Goal: Check status: Check status

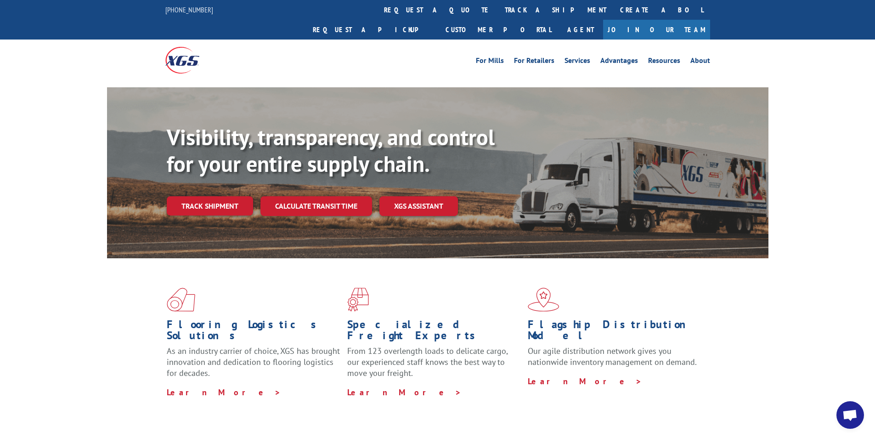
click at [226, 196] on link "Track shipment" at bounding box center [210, 205] width 86 height 19
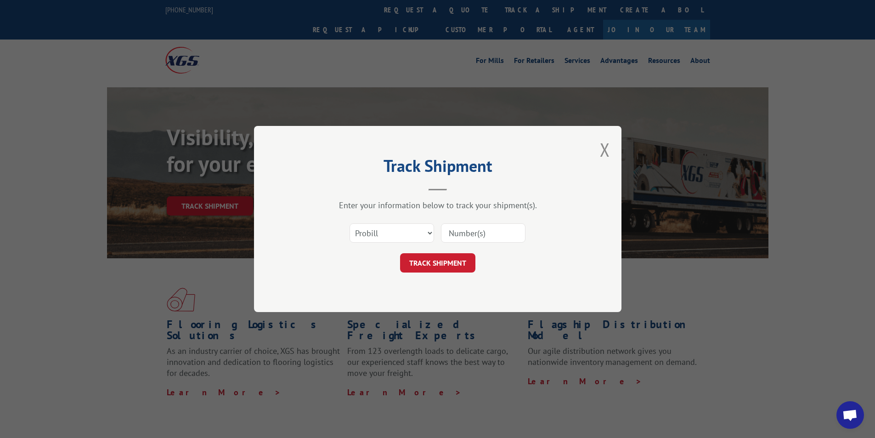
click at [469, 231] on input at bounding box center [483, 232] width 85 height 19
paste input "2851385"
type input "2851385"
click at [451, 262] on button "TRACK SHIPMENT" at bounding box center [437, 262] width 75 height 19
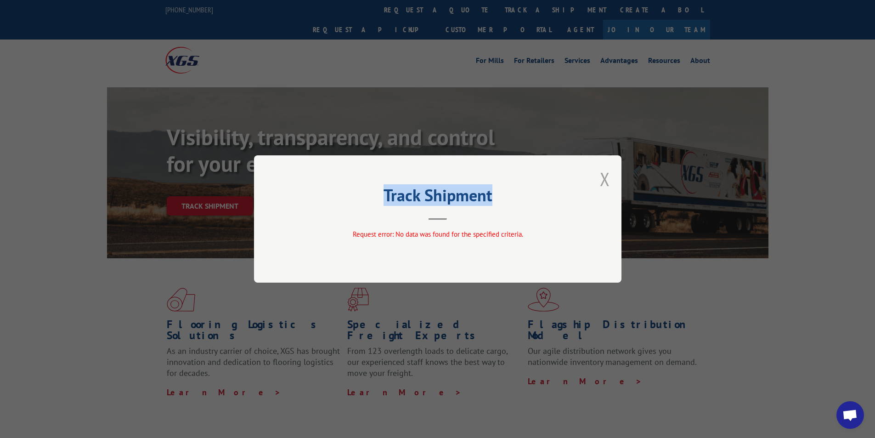
click at [609, 173] on div "Track Shipment Request error: No data was found for the specified criteria." at bounding box center [437, 218] width 367 height 127
click at [616, 176] on div "Track Shipment Request error: No data was found for the specified criteria." at bounding box center [437, 218] width 367 height 127
click at [604, 178] on button "Close modal" at bounding box center [605, 179] width 10 height 24
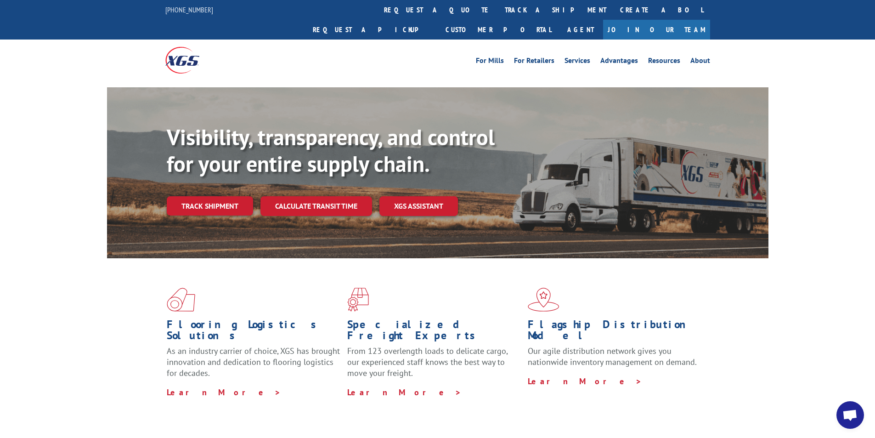
click at [204, 196] on link "Track shipment" at bounding box center [210, 205] width 86 height 19
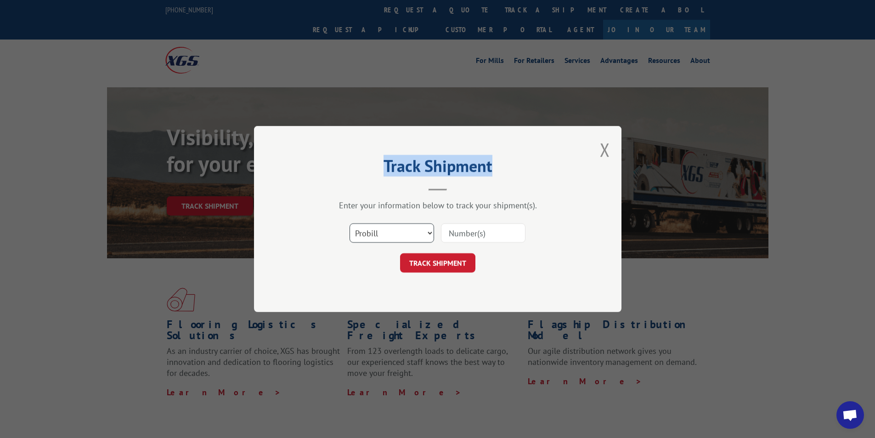
click at [387, 224] on select "Select category... Probill BOL PO" at bounding box center [392, 232] width 85 height 19
select select "po"
click at [350, 223] on select "Select category... Probill BOL PO" at bounding box center [392, 232] width 85 height 19
click at [491, 225] on input at bounding box center [483, 232] width 85 height 19
paste input "2851385"
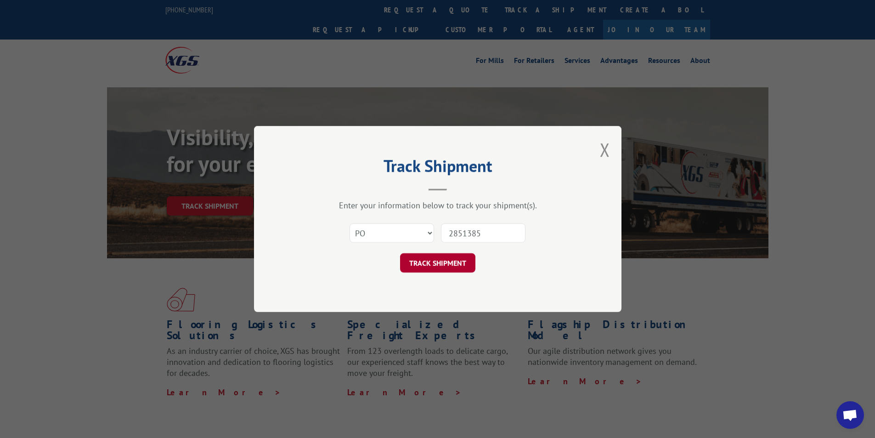
type input "2851385"
click at [442, 264] on button "TRACK SHIPMENT" at bounding box center [437, 262] width 75 height 19
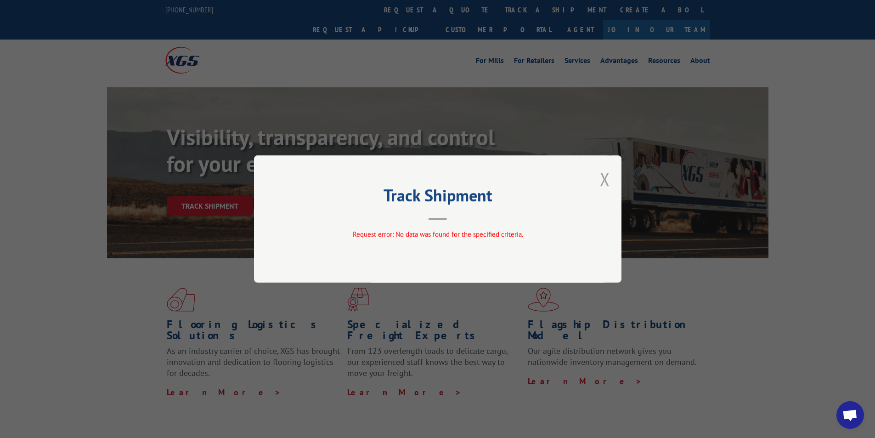
click at [610, 170] on button "Close modal" at bounding box center [605, 179] width 10 height 24
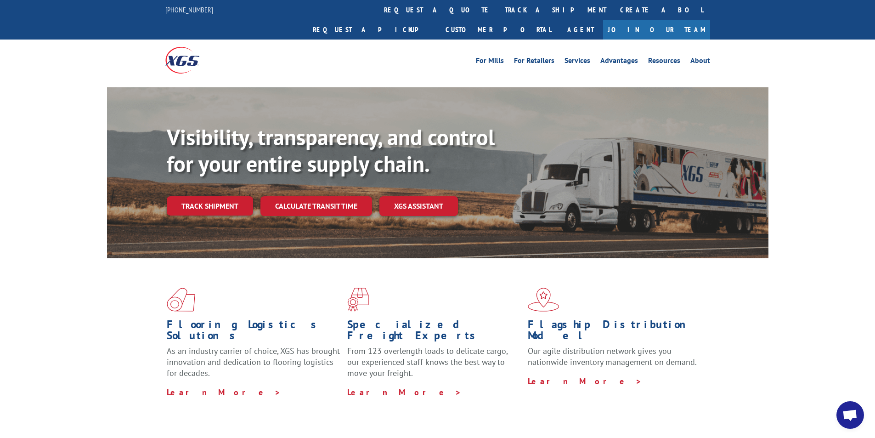
click at [208, 196] on link "Track shipment" at bounding box center [210, 205] width 86 height 19
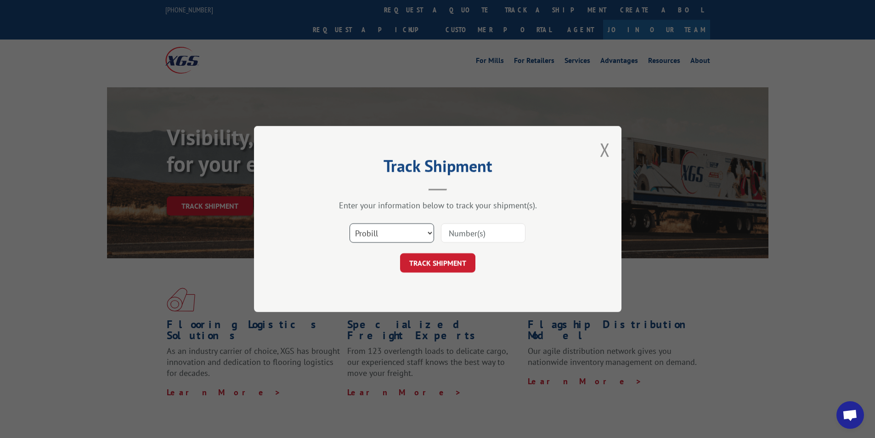
click at [399, 226] on select "Select category... Probill BOL PO" at bounding box center [392, 232] width 85 height 19
select select "bol"
click at [350, 223] on select "Select category... Probill BOL PO" at bounding box center [392, 232] width 85 height 19
click at [494, 227] on input at bounding box center [483, 232] width 85 height 19
paste input "2851385"
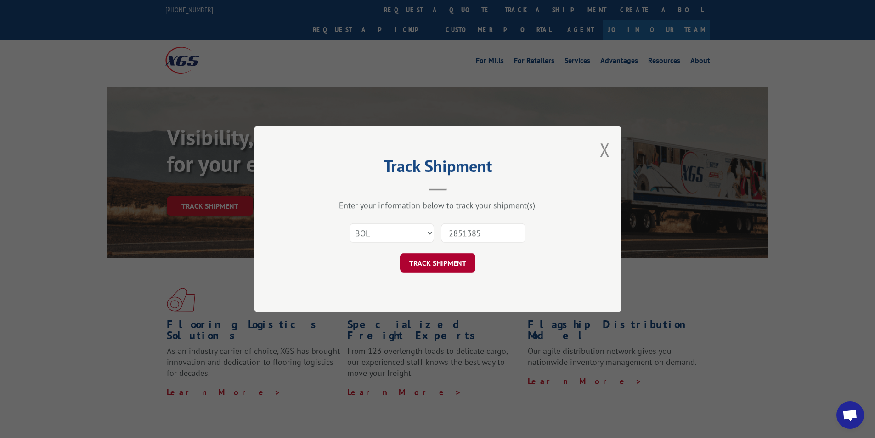
type input "2851385"
click at [454, 262] on button "TRACK SHIPMENT" at bounding box center [437, 262] width 75 height 19
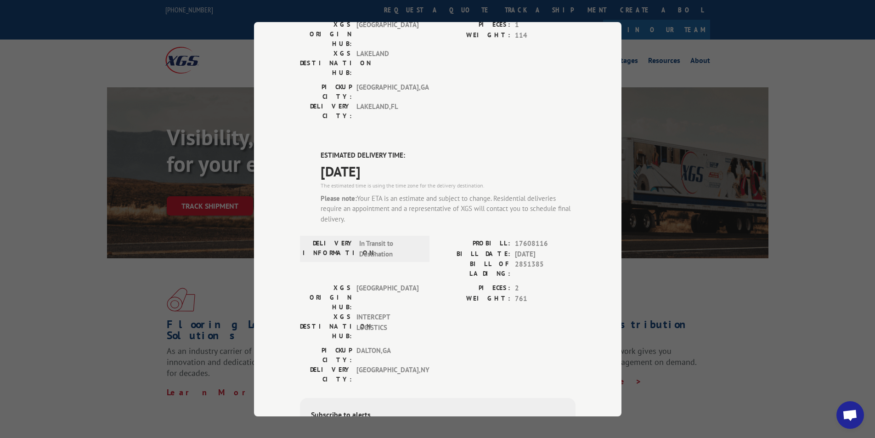
scroll to position [363, 0]
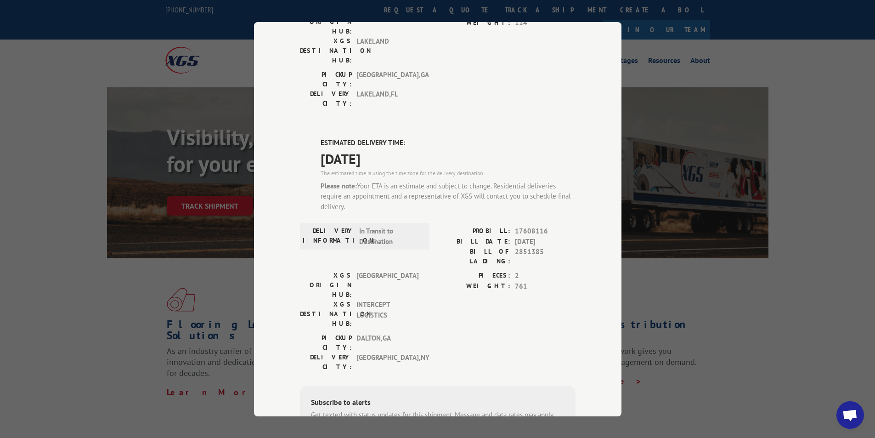
click at [526, 247] on span "2851385" at bounding box center [545, 256] width 61 height 19
copy span "2851385"
